Goal: Task Accomplishment & Management: Use online tool/utility

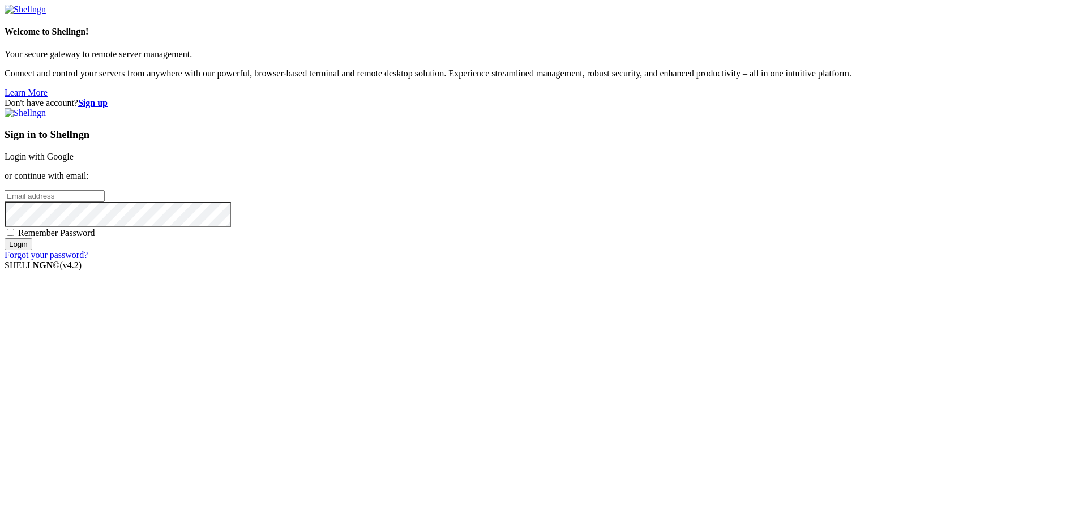
click at [74, 161] on link "Login with Google" at bounding box center [39, 157] width 69 height 10
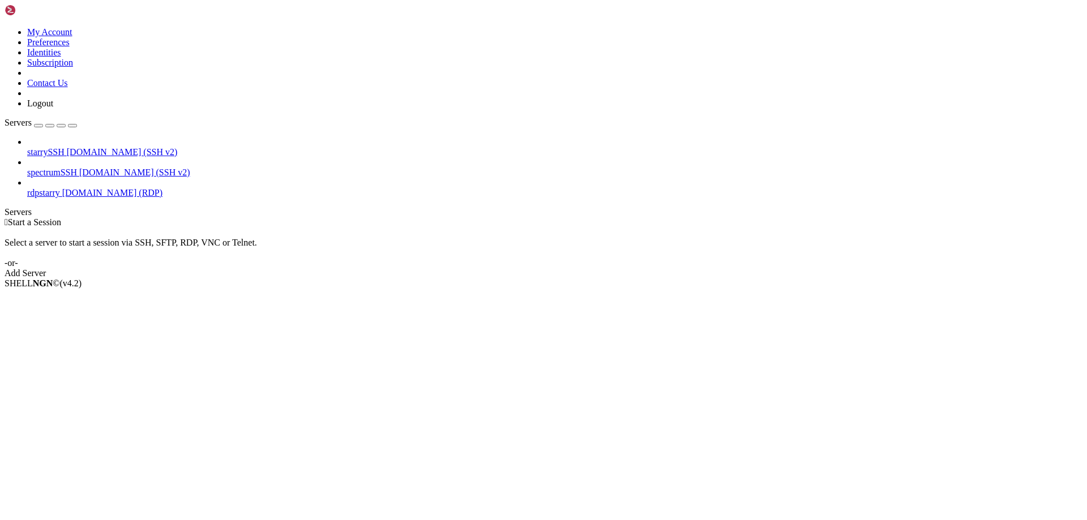
click at [93, 188] on span "[DOMAIN_NAME] (RDP)" at bounding box center [112, 193] width 100 height 10
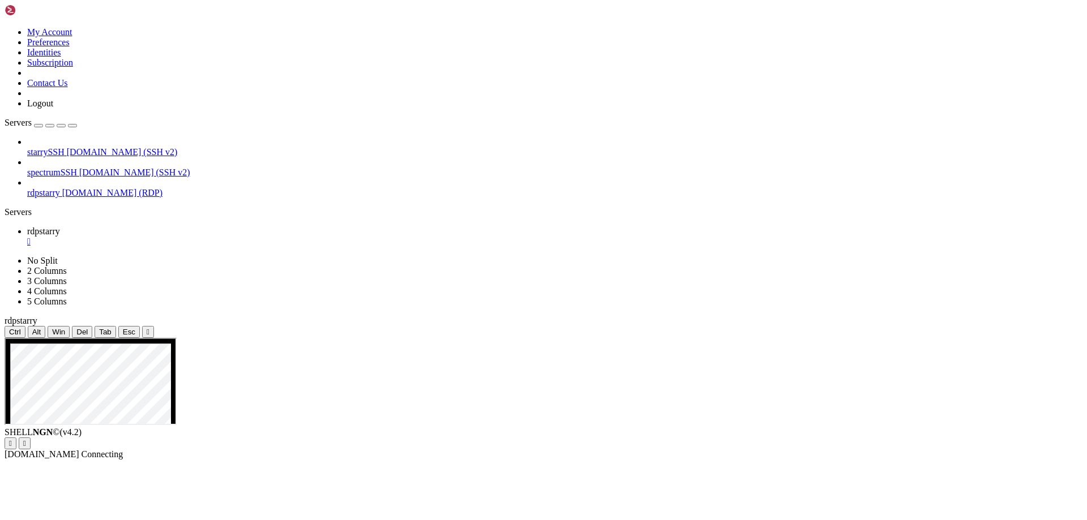
click at [203, 237] on div "" at bounding box center [554, 242] width 1055 height 10
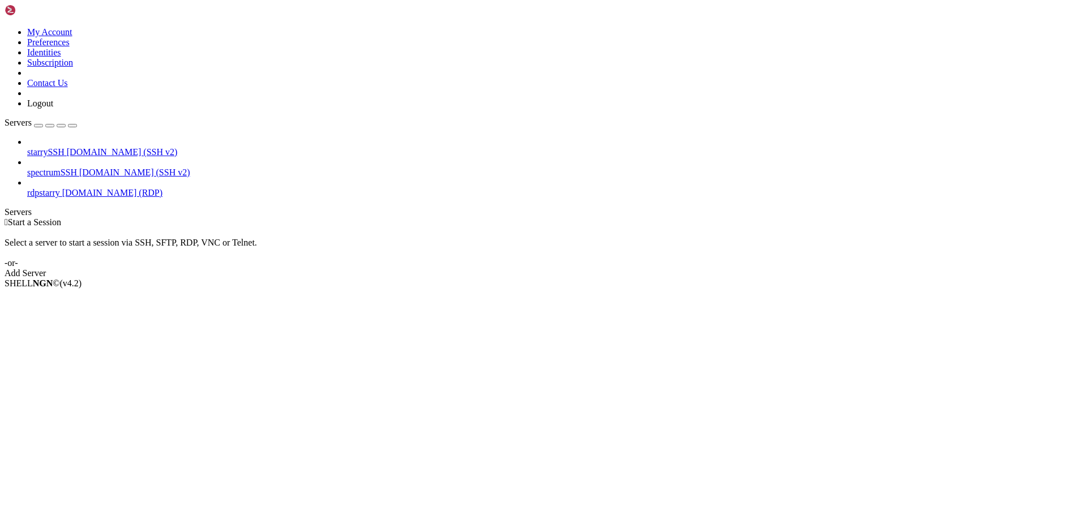
drag, startPoint x: 193, startPoint y: 143, endPoint x: 198, endPoint y: 160, distance: 17.2
drag, startPoint x: 198, startPoint y: 160, endPoint x: 243, endPoint y: 34, distance: 133.6
click at [243, 217] on div " Start a Session Select a server to start a session via SSH, SFTP, RDP, VNC or…" at bounding box center [544, 247] width 1078 height 61
click at [59, 188] on span "rdpstarry" at bounding box center [43, 193] width 33 height 10
click at [114, 188] on link "rdpstarry [DOMAIN_NAME] (RDP)" at bounding box center [554, 193] width 1055 height 10
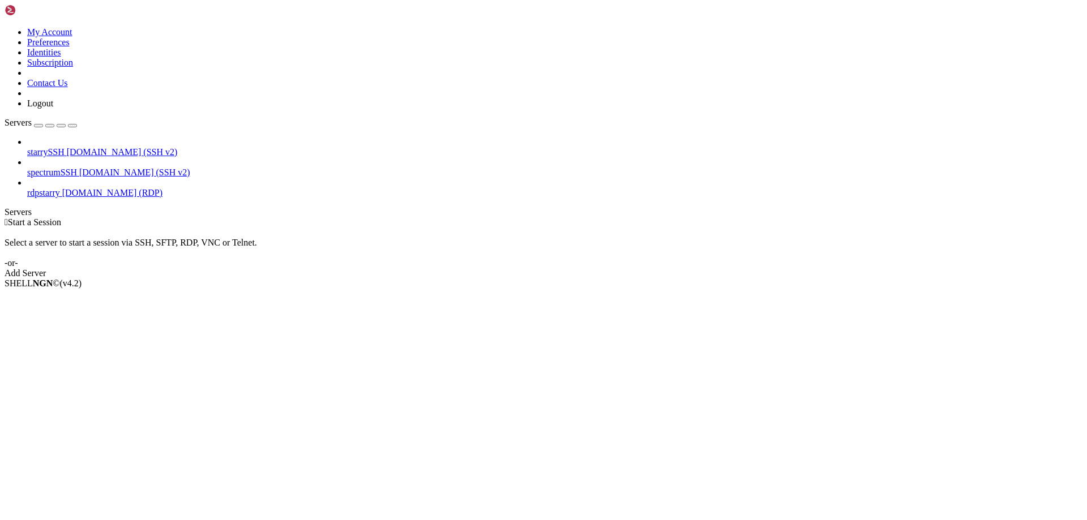
click at [114, 188] on link "rdpstarry [DOMAIN_NAME] (RDP)" at bounding box center [554, 193] width 1055 height 10
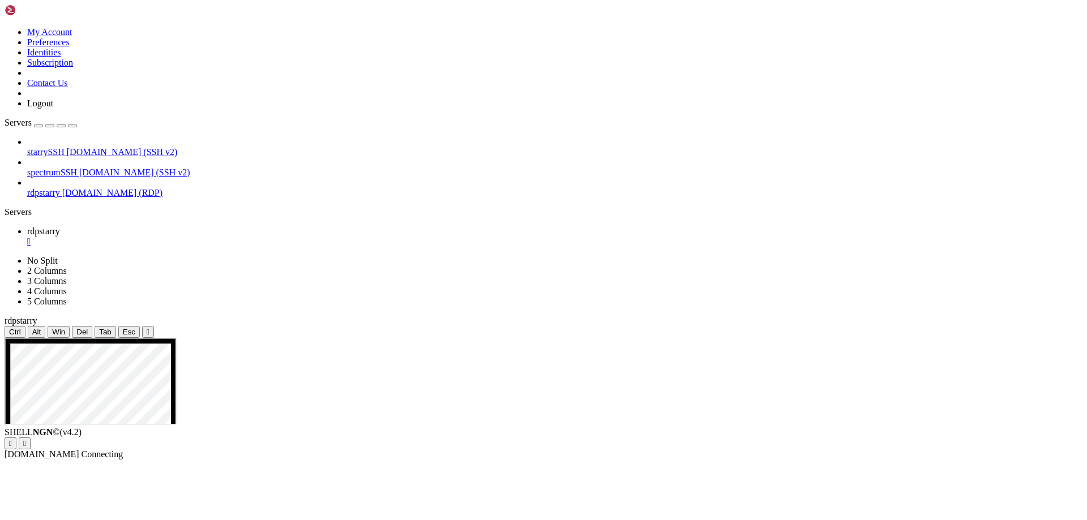
click at [149, 328] on div "" at bounding box center [148, 332] width 3 height 8
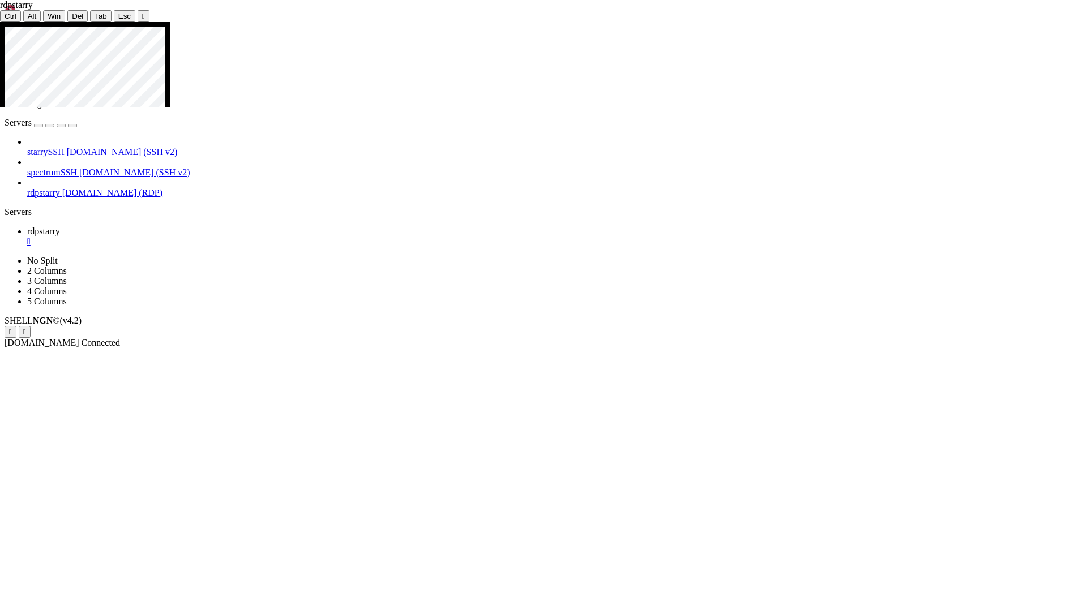
drag, startPoint x: 826, startPoint y: 504, endPoint x: 818, endPoint y: 404, distance: 100.5
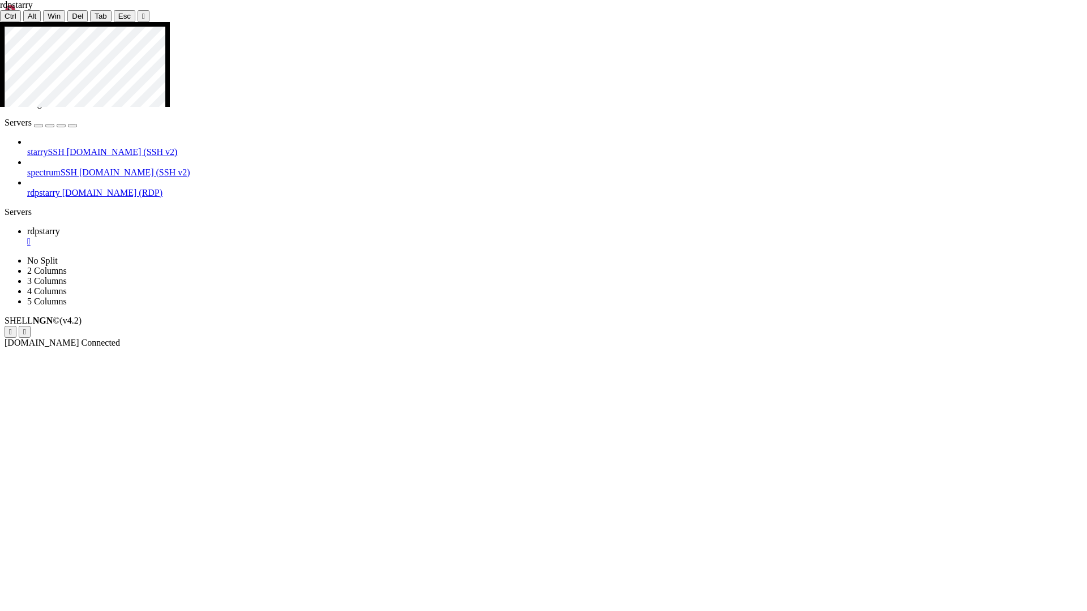
drag, startPoint x: 340, startPoint y: 310, endPoint x: 217, endPoint y: 242, distance: 140.9
